Goal: Information Seeking & Learning: Find specific fact

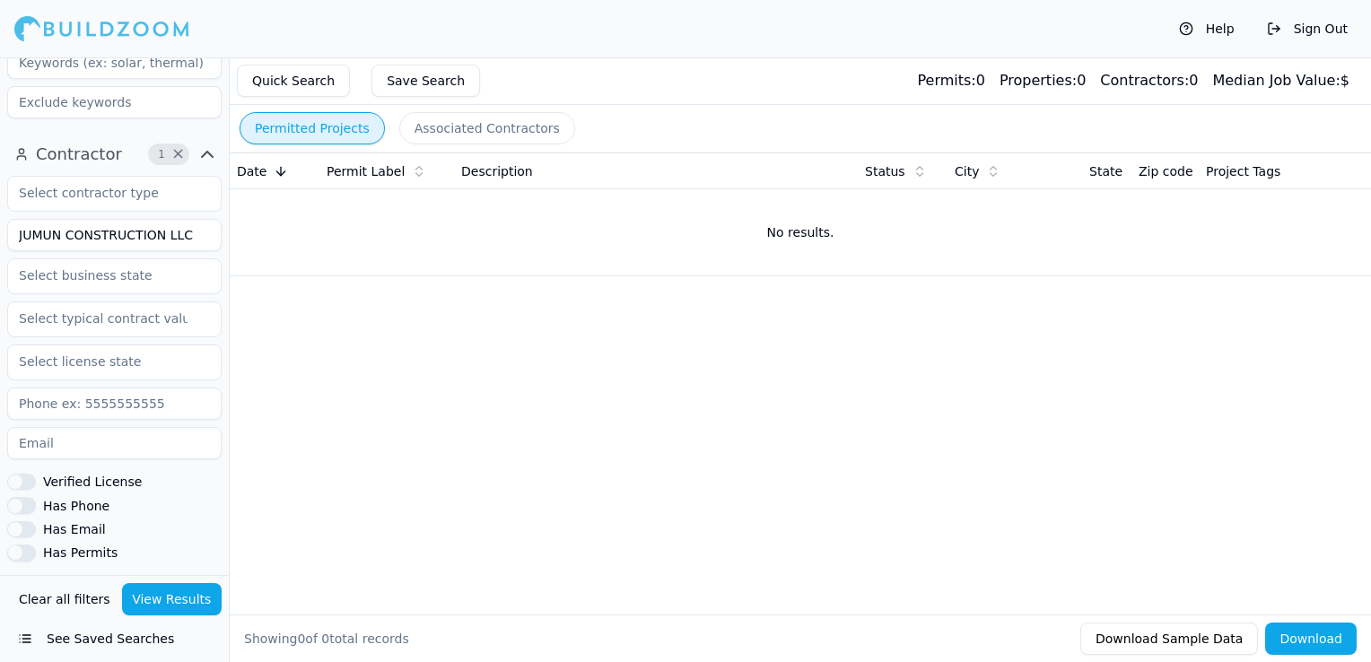
scroll to position [628, 0]
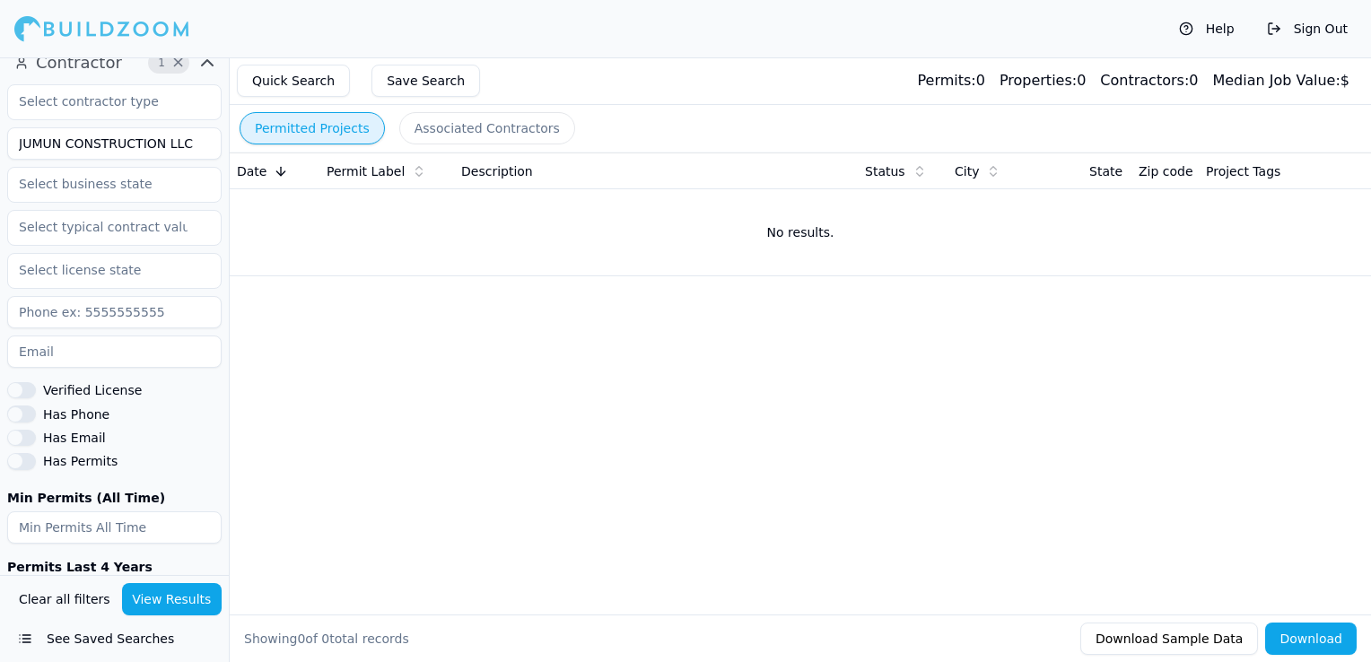
click at [142, 142] on input "JUMUN CONSTRUCTION LLC" at bounding box center [114, 143] width 214 height 32
click at [203, 602] on button "View Results" at bounding box center [172, 599] width 100 height 32
click at [181, 151] on input "PIN Contracting Group LLC" at bounding box center [114, 143] width 214 height 32
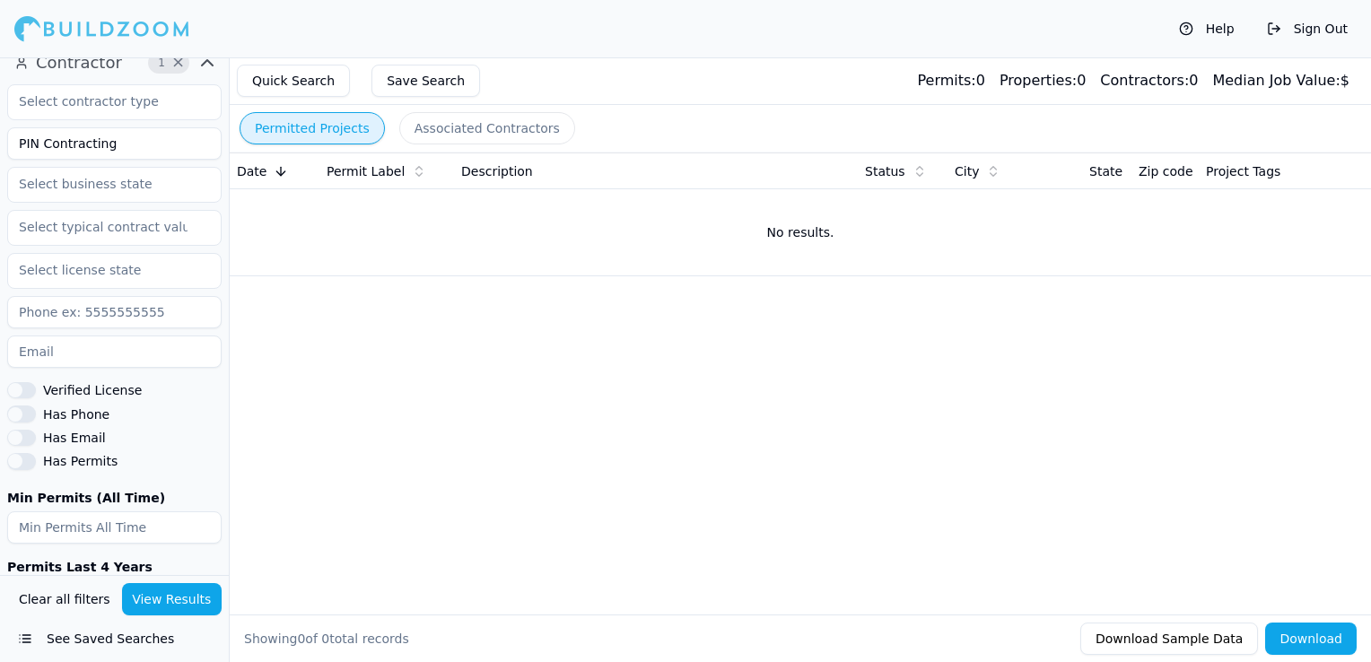
type input "PIN Contracting"
click at [203, 594] on button "View Results" at bounding box center [172, 599] width 100 height 32
